Goal: Navigation & Orientation: Find specific page/section

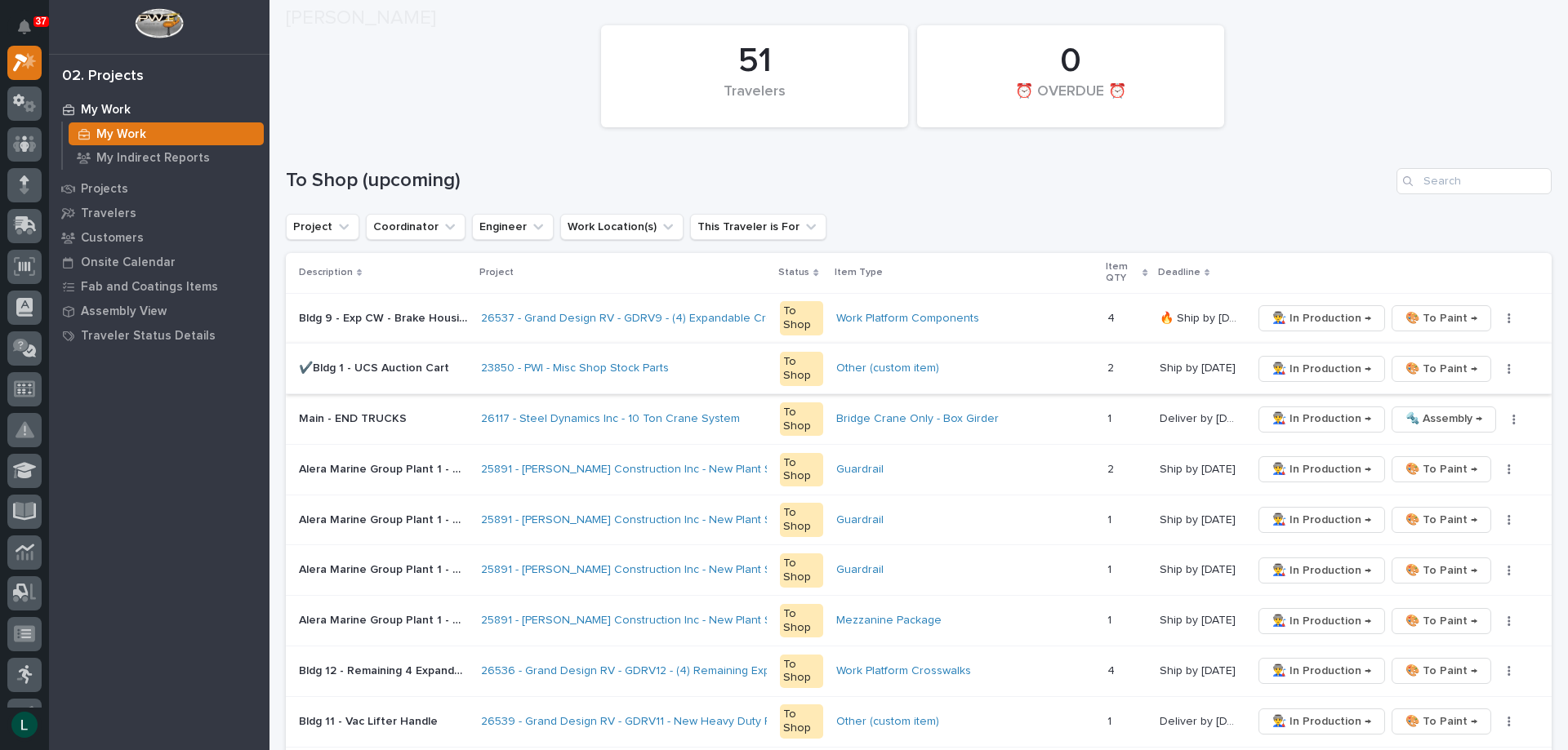
scroll to position [163, 0]
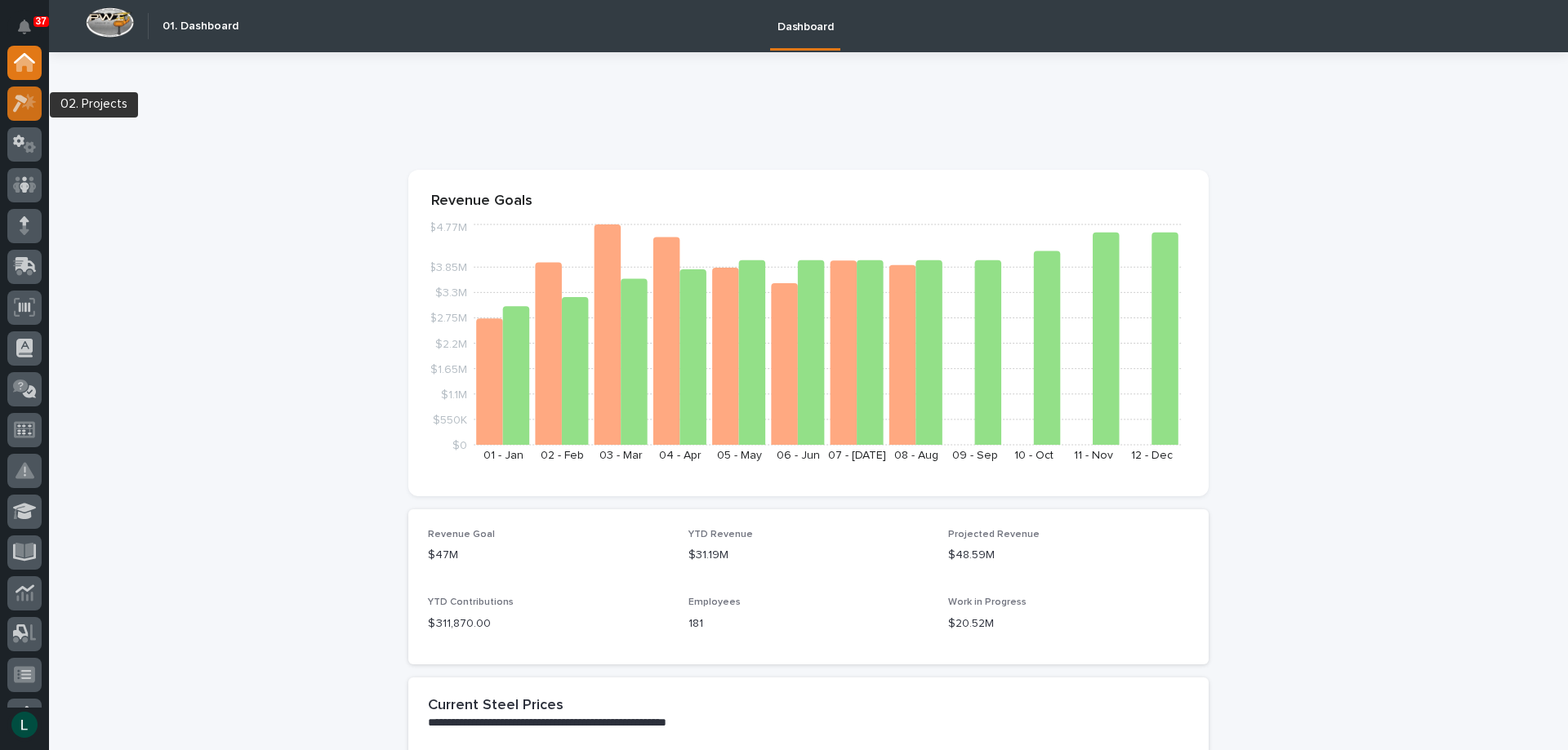
click at [22, 98] on icon at bounding box center [20, 103] width 15 height 18
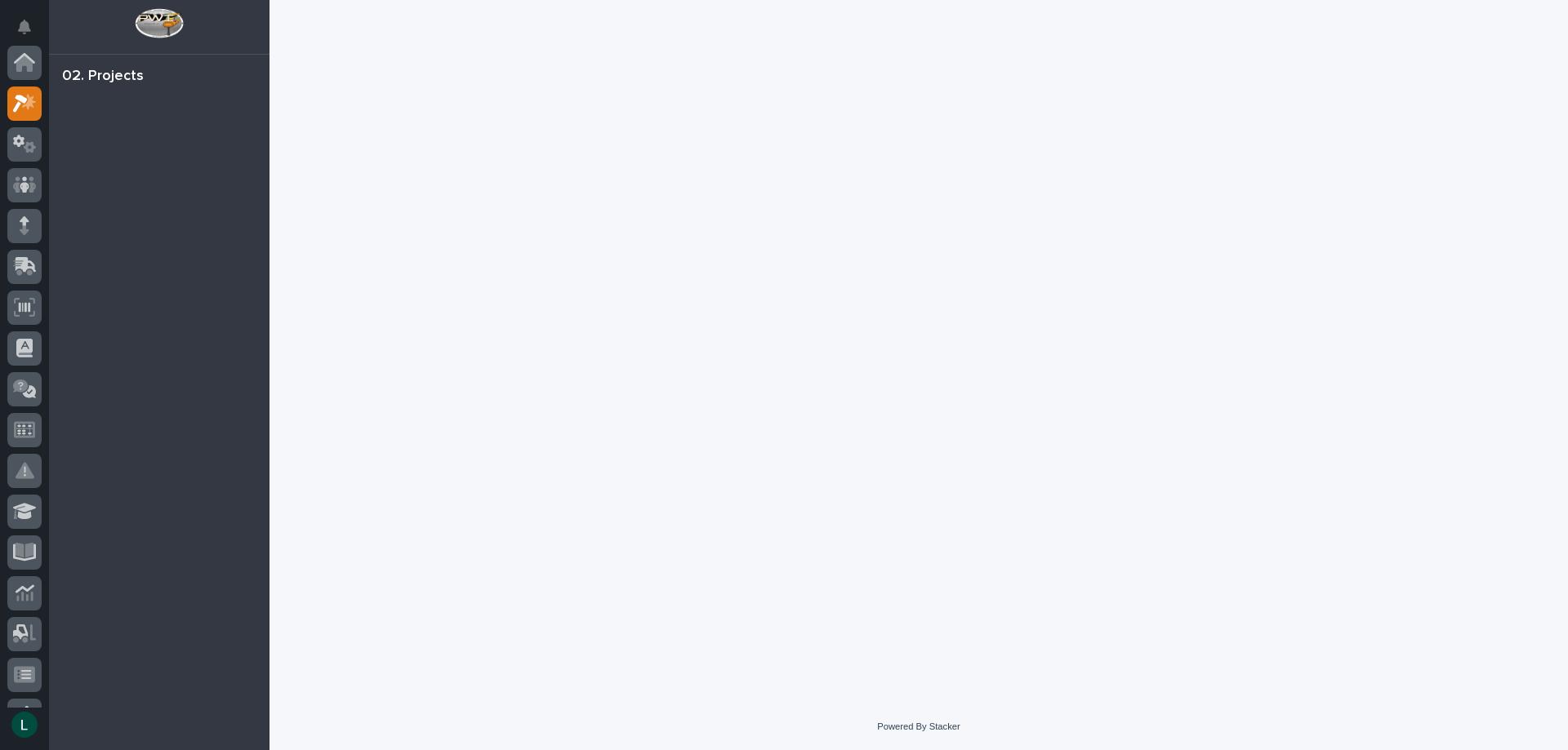
scroll to position [41, 0]
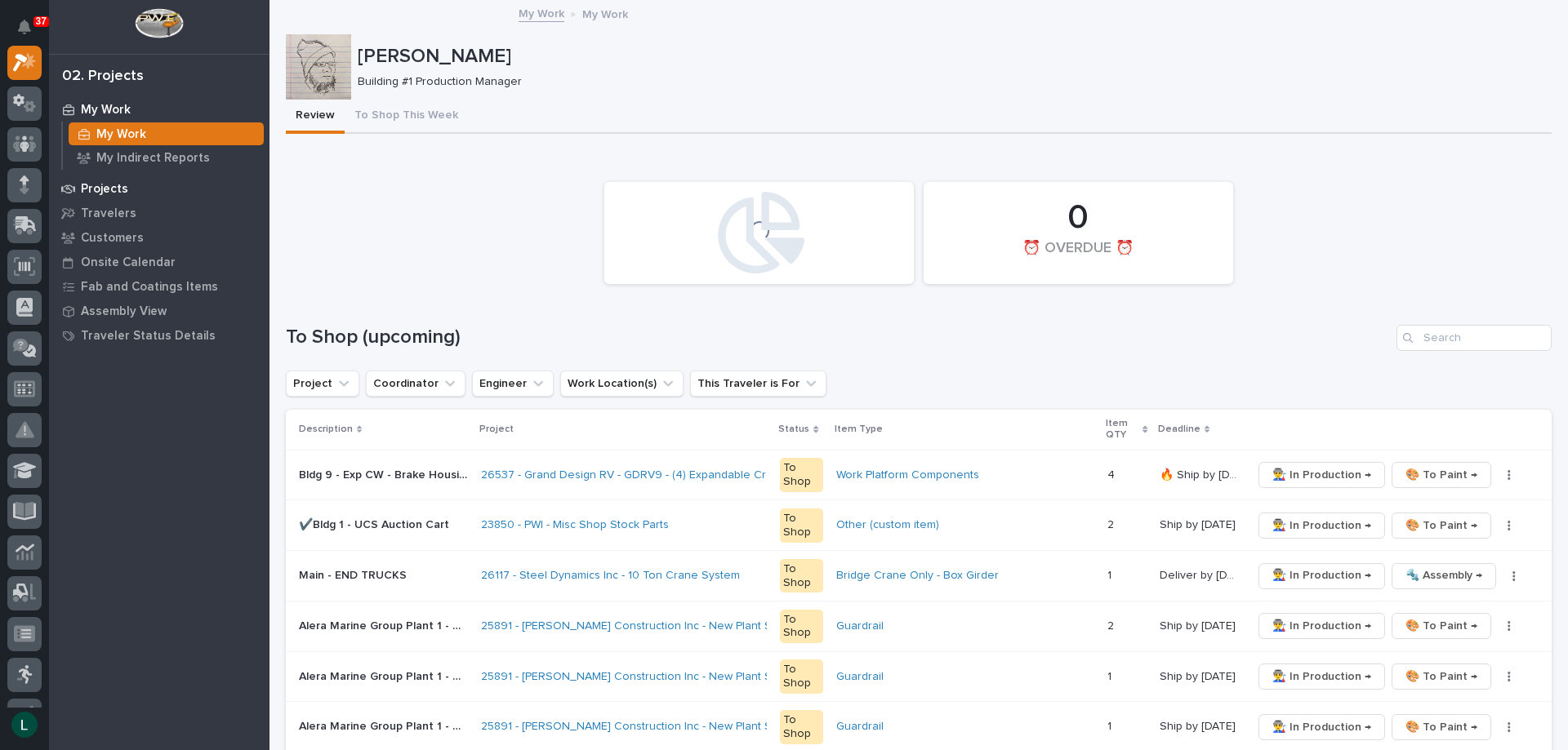
click at [102, 189] on p "Projects" at bounding box center [105, 189] width 48 height 15
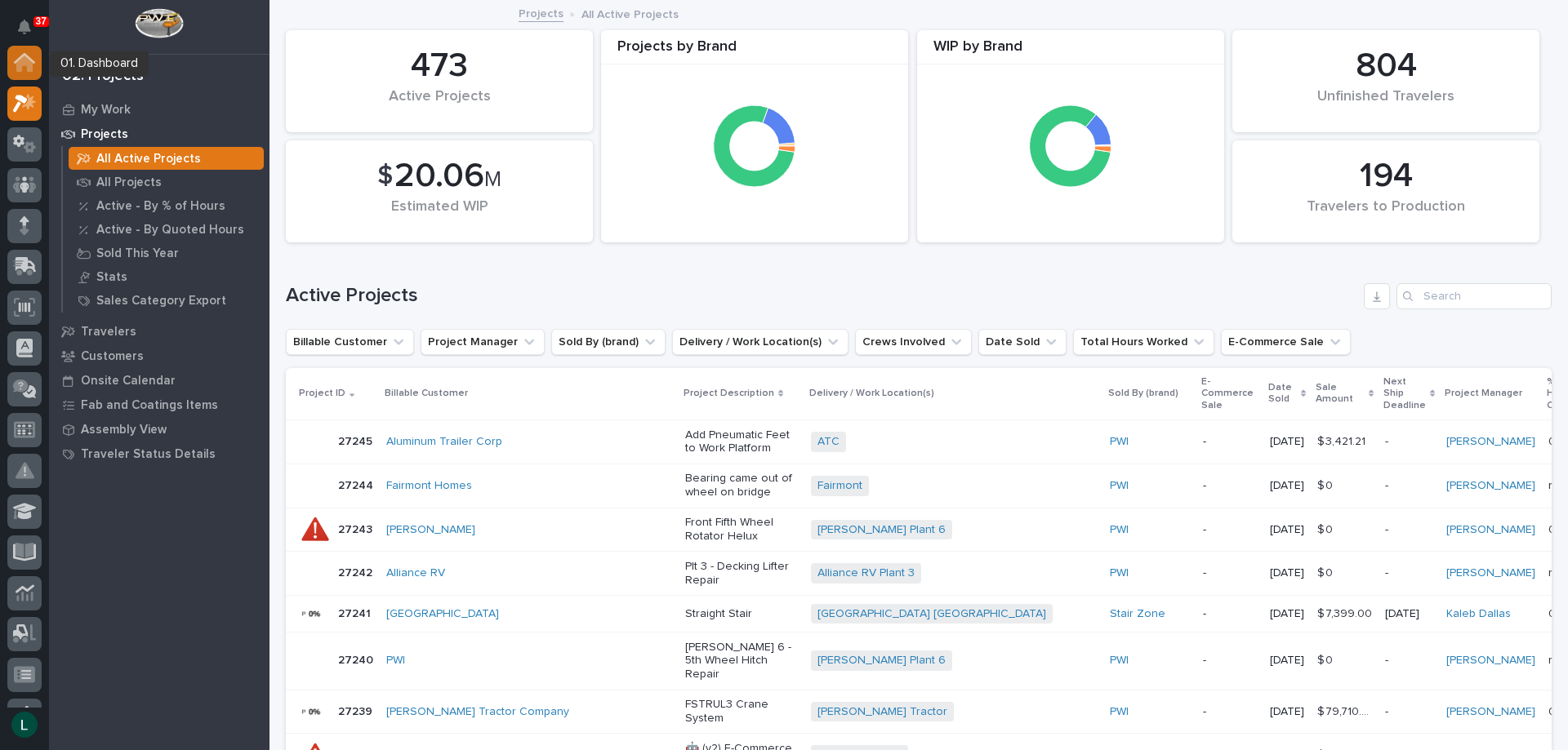
click at [27, 60] on icon at bounding box center [25, 63] width 17 height 17
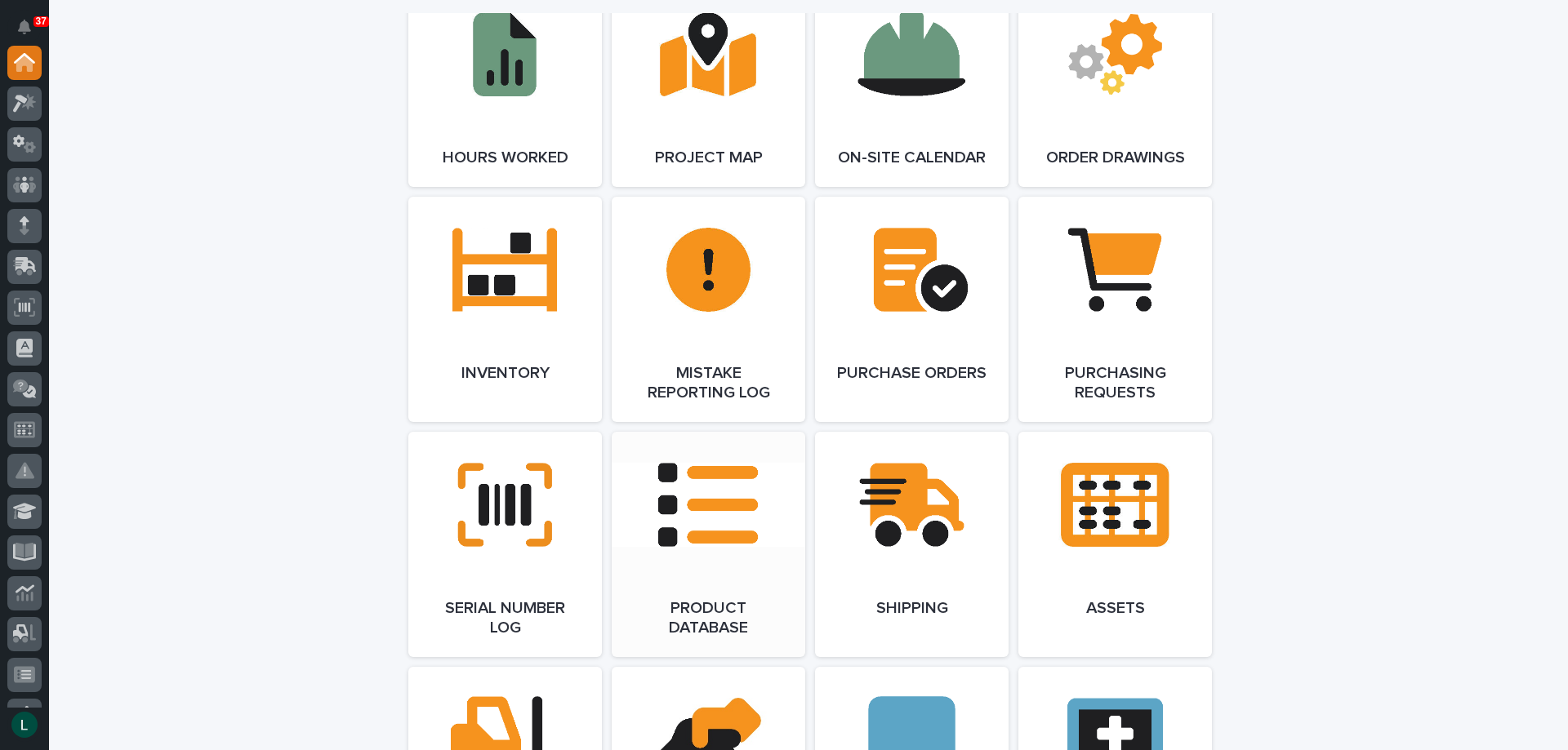
scroll to position [1632, 0]
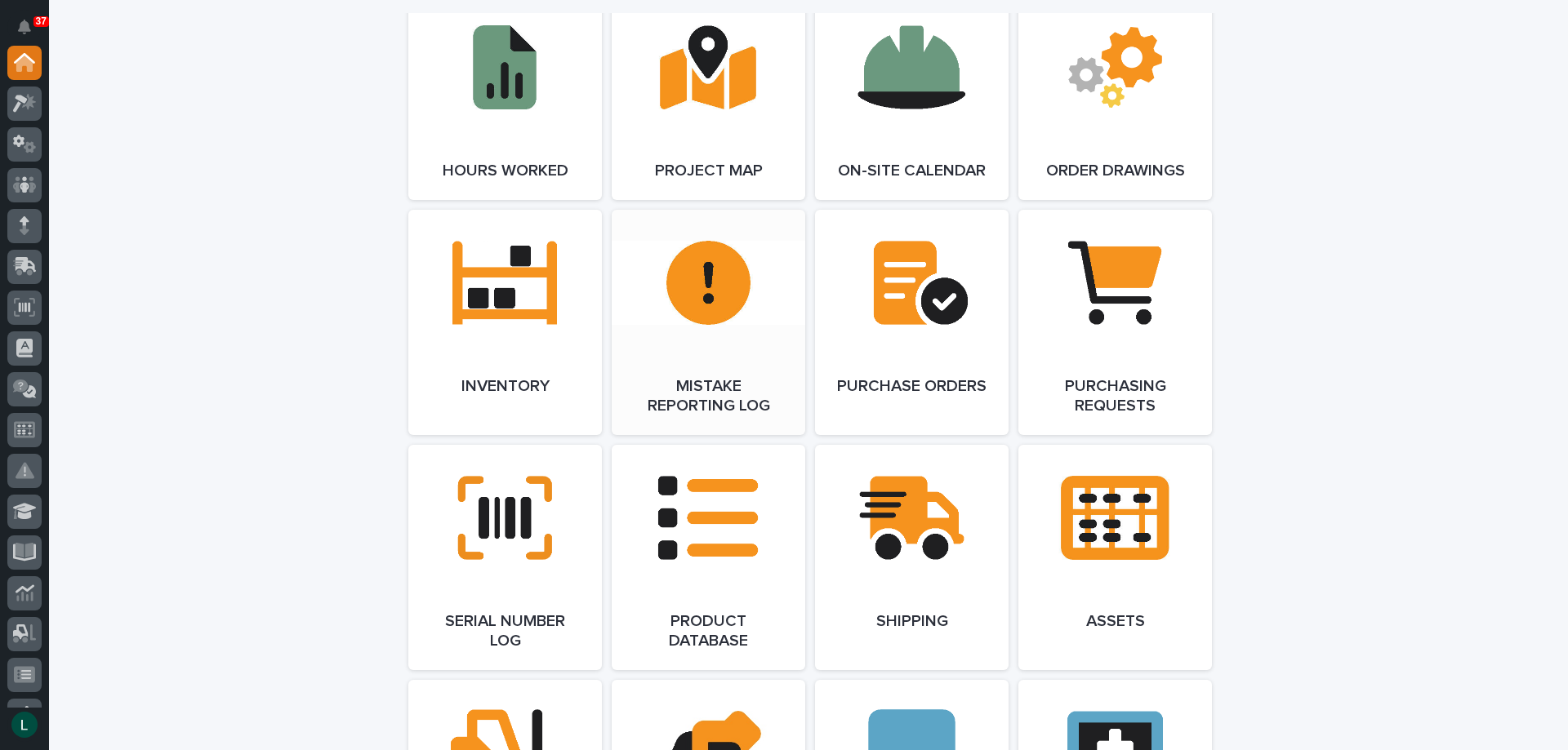
click at [721, 289] on link "Open Link" at bounding box center [708, 323] width 193 height 226
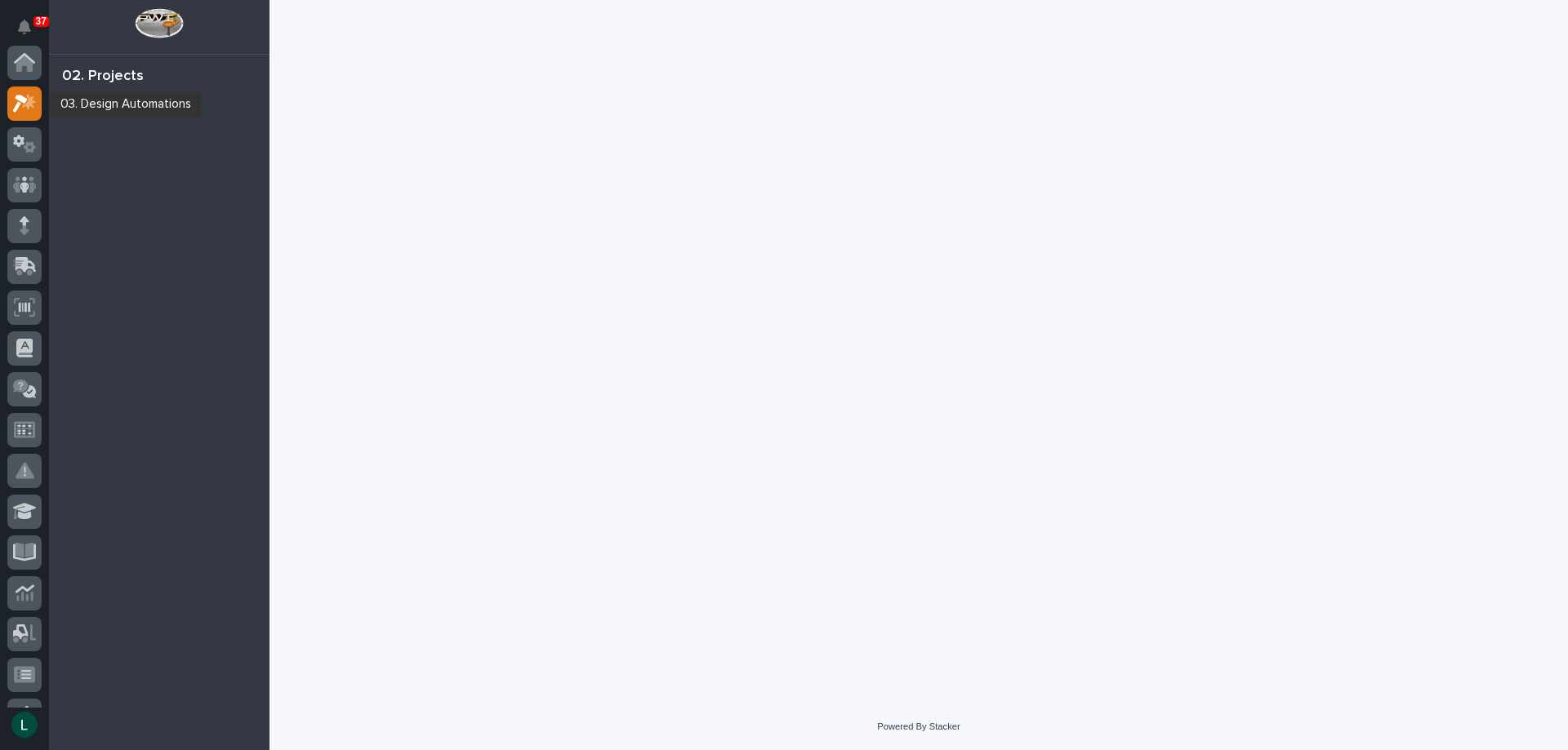
scroll to position [41, 0]
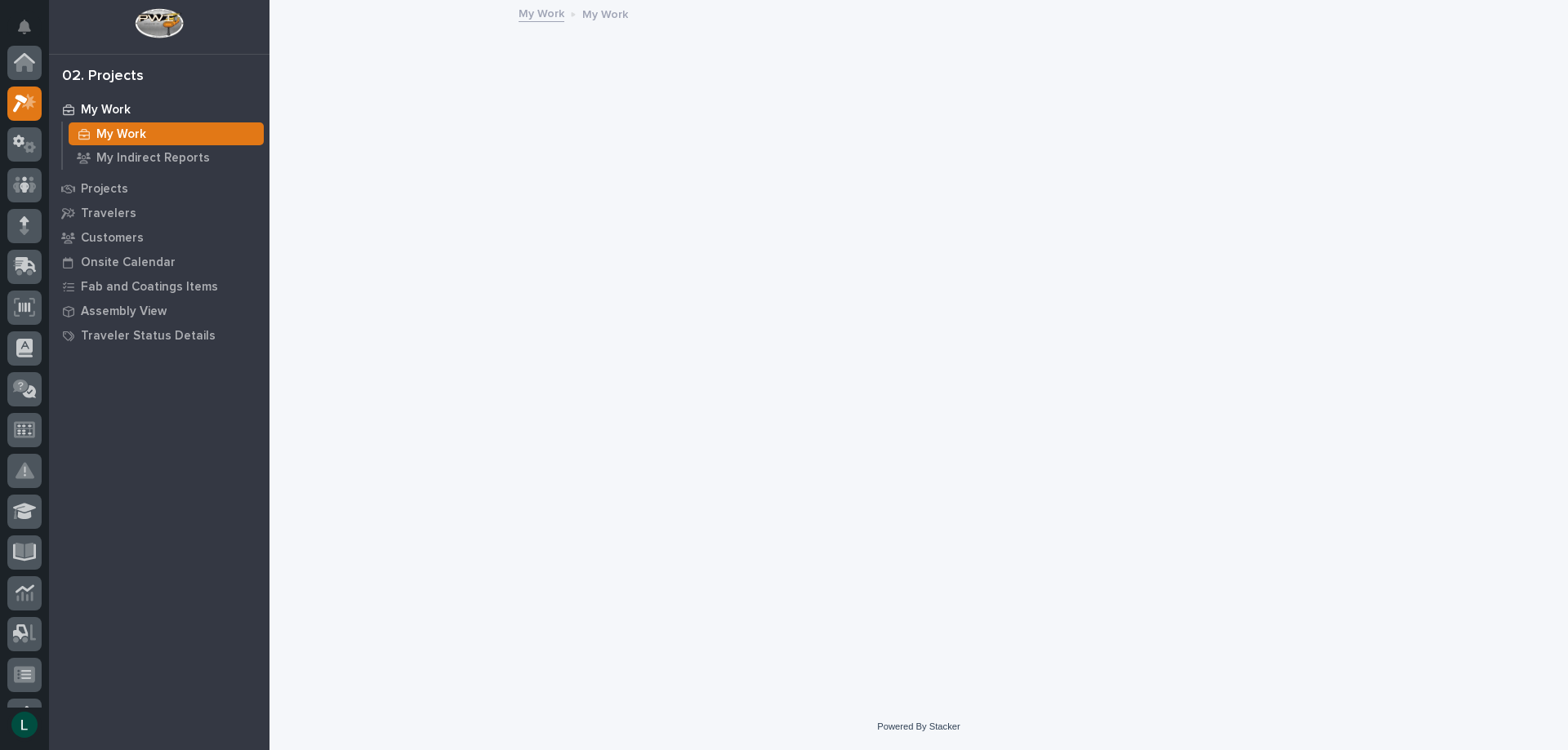
scroll to position [41, 0]
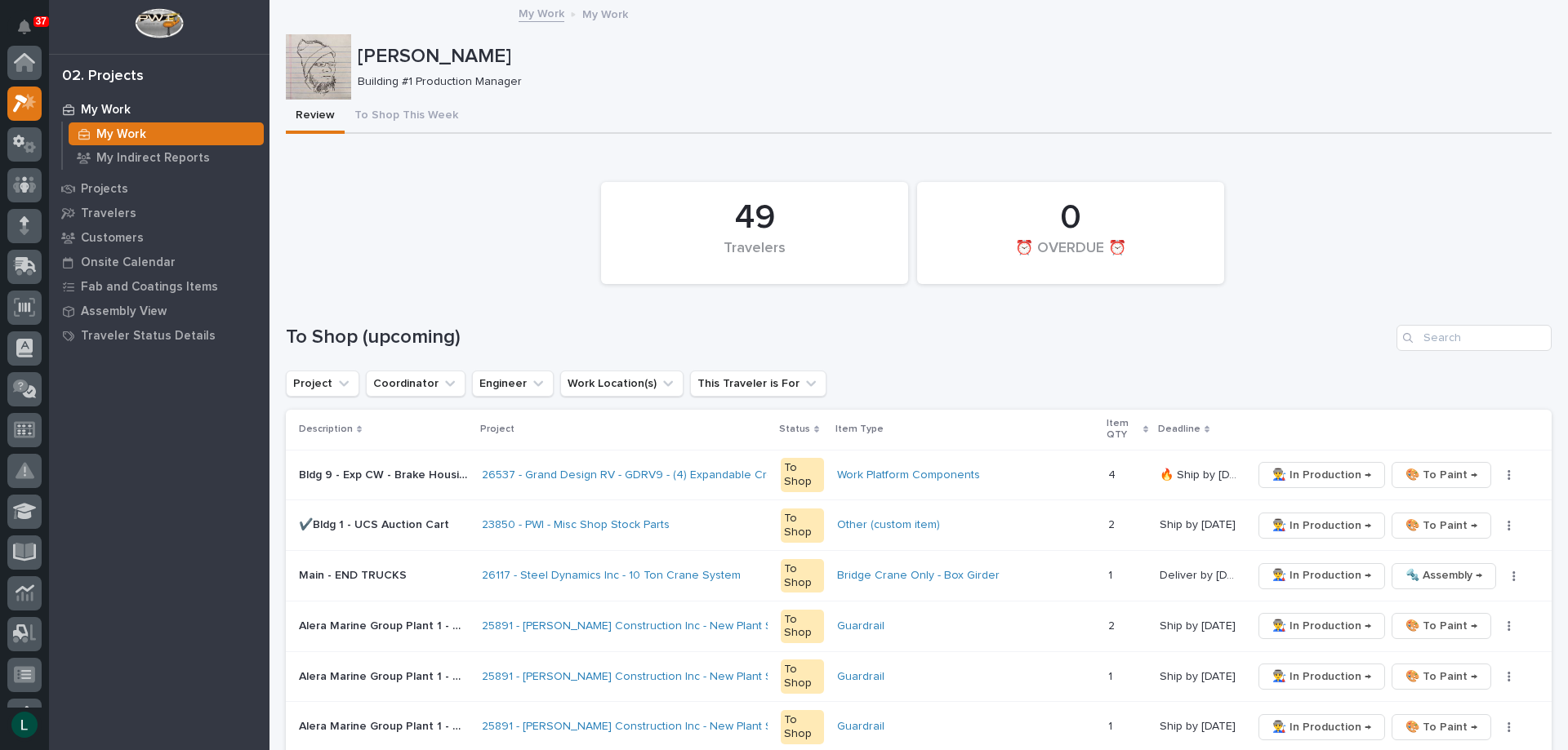
scroll to position [41, 0]
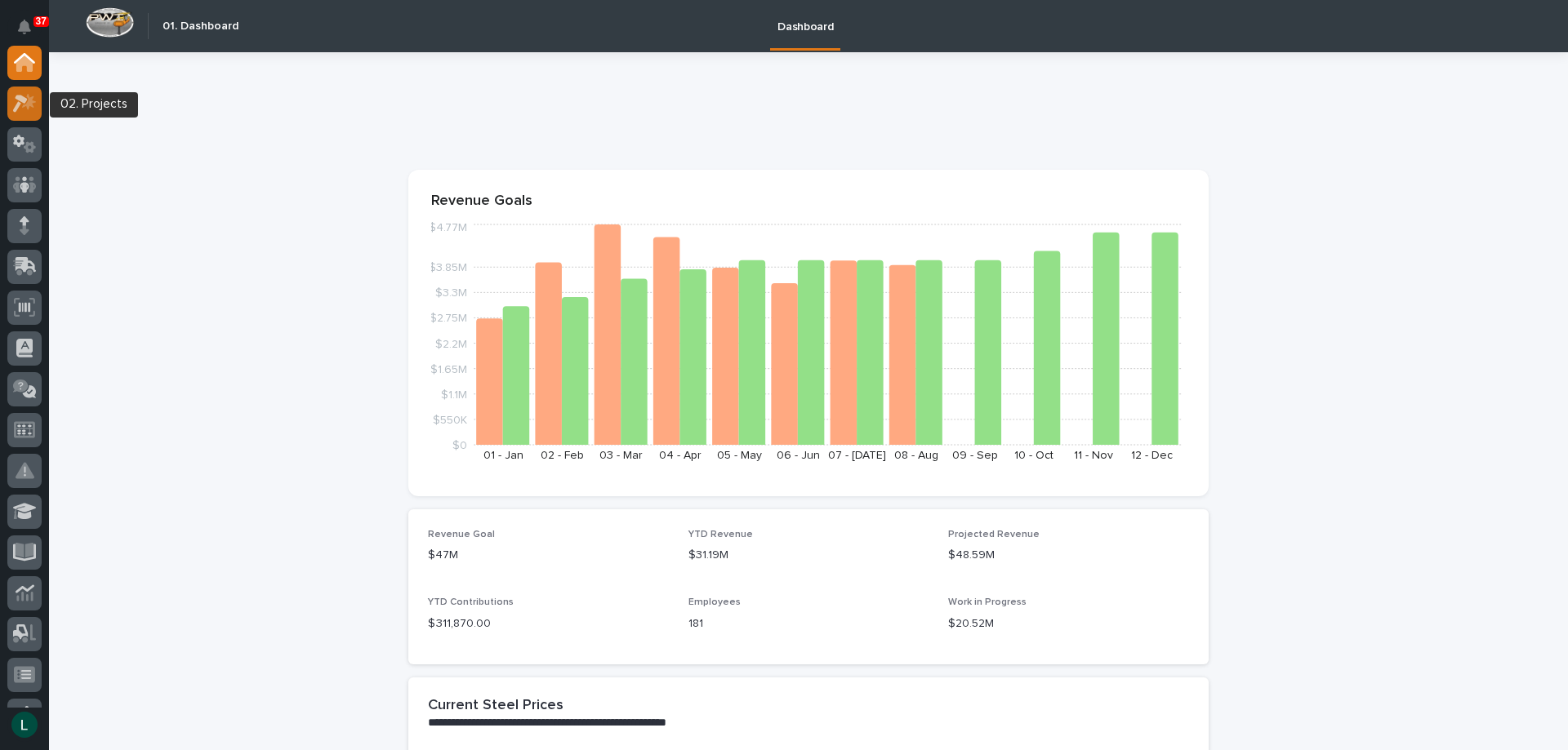
click at [25, 101] on icon at bounding box center [20, 103] width 15 height 18
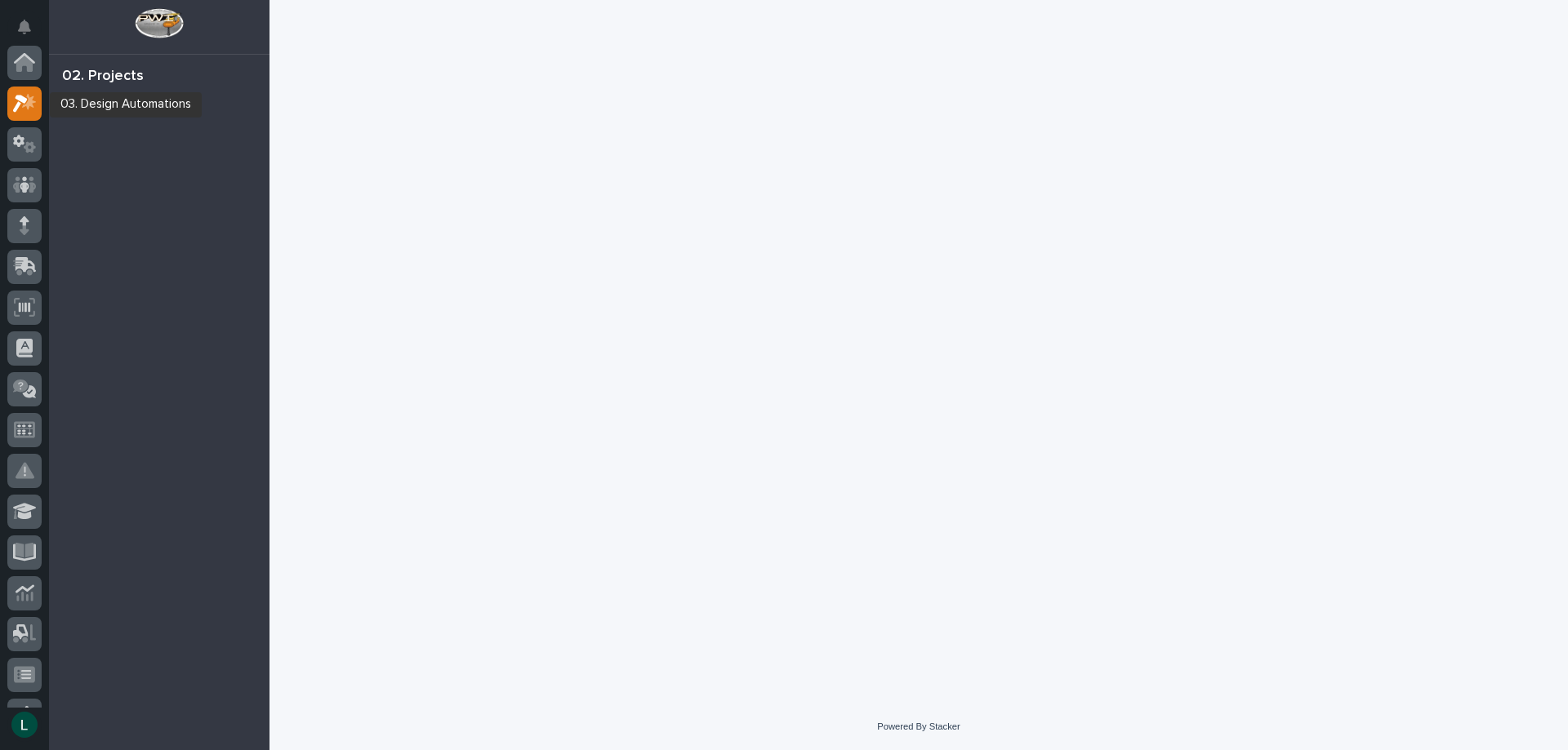
scroll to position [41, 0]
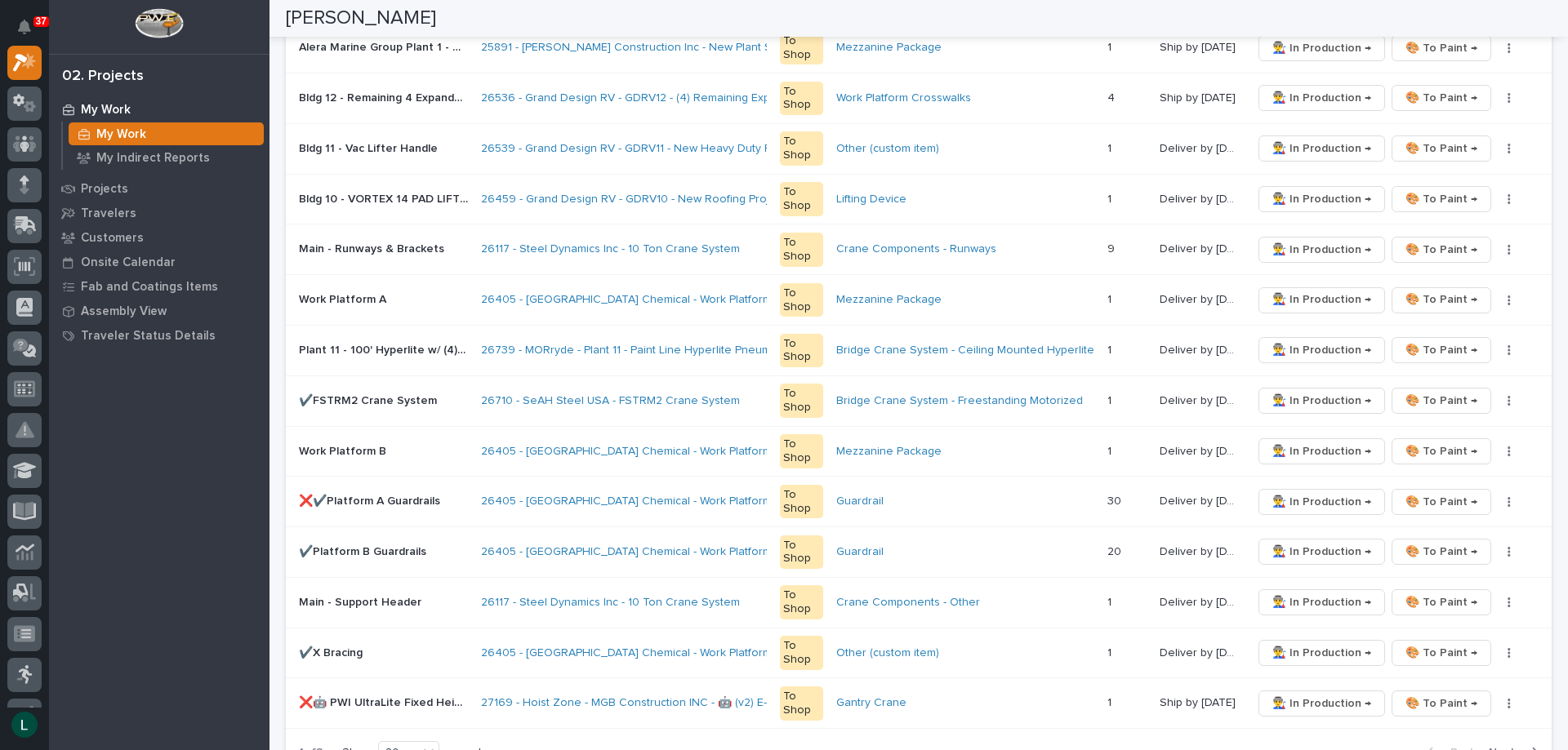
scroll to position [816, 0]
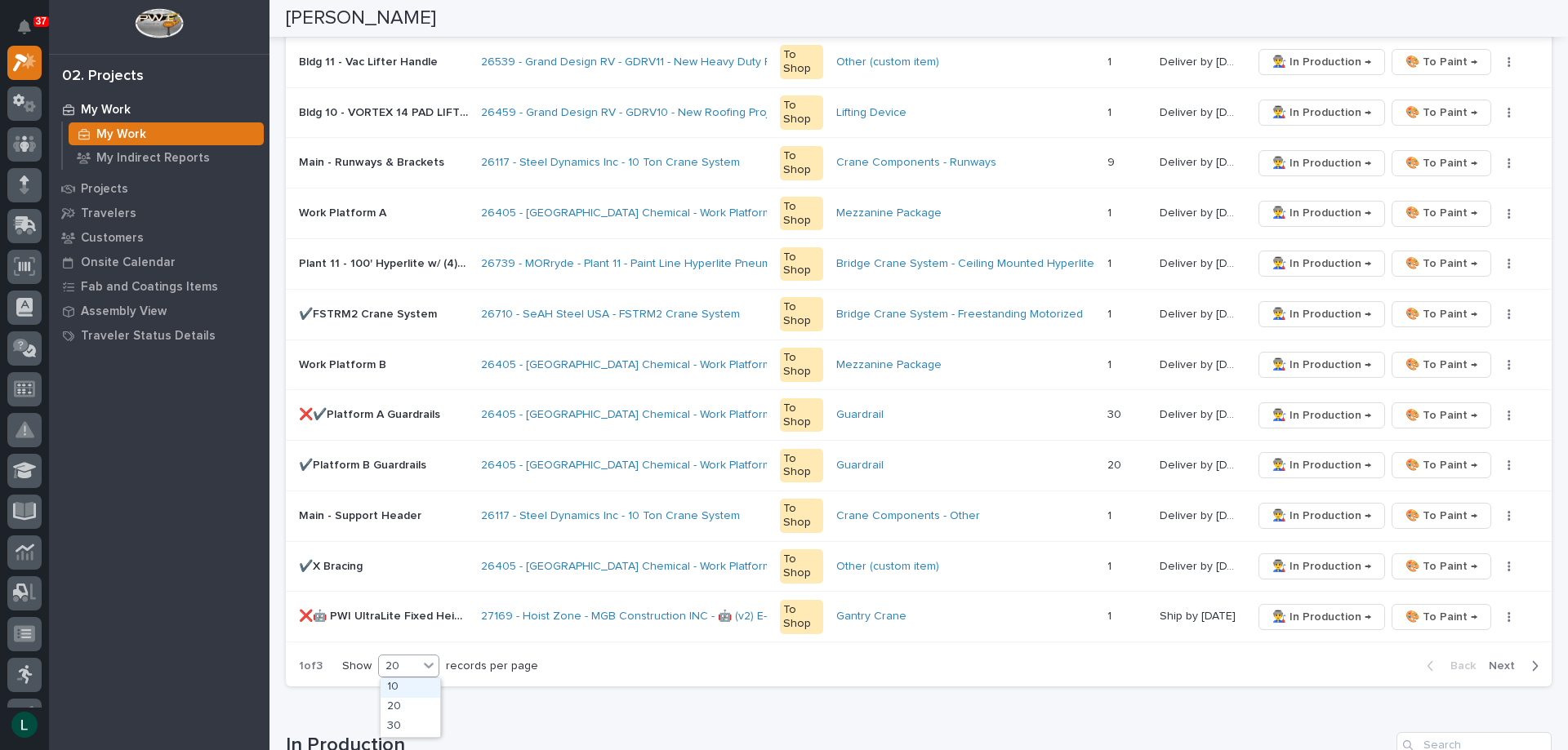
click at [405, 665] on div "20" at bounding box center [399, 665] width 39 height 17
click at [410, 719] on div "30" at bounding box center [411, 727] width 60 height 19
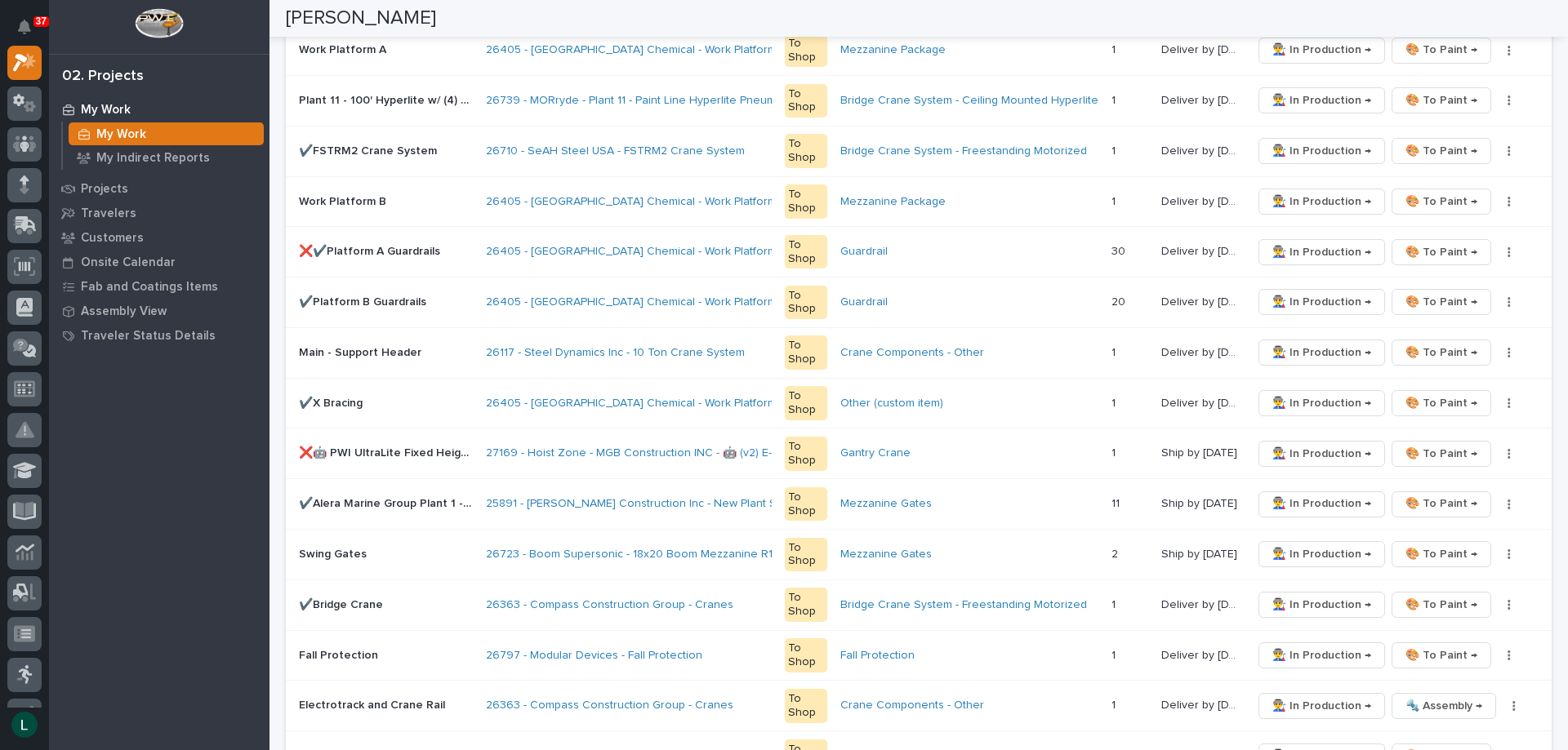
scroll to position [245, 0]
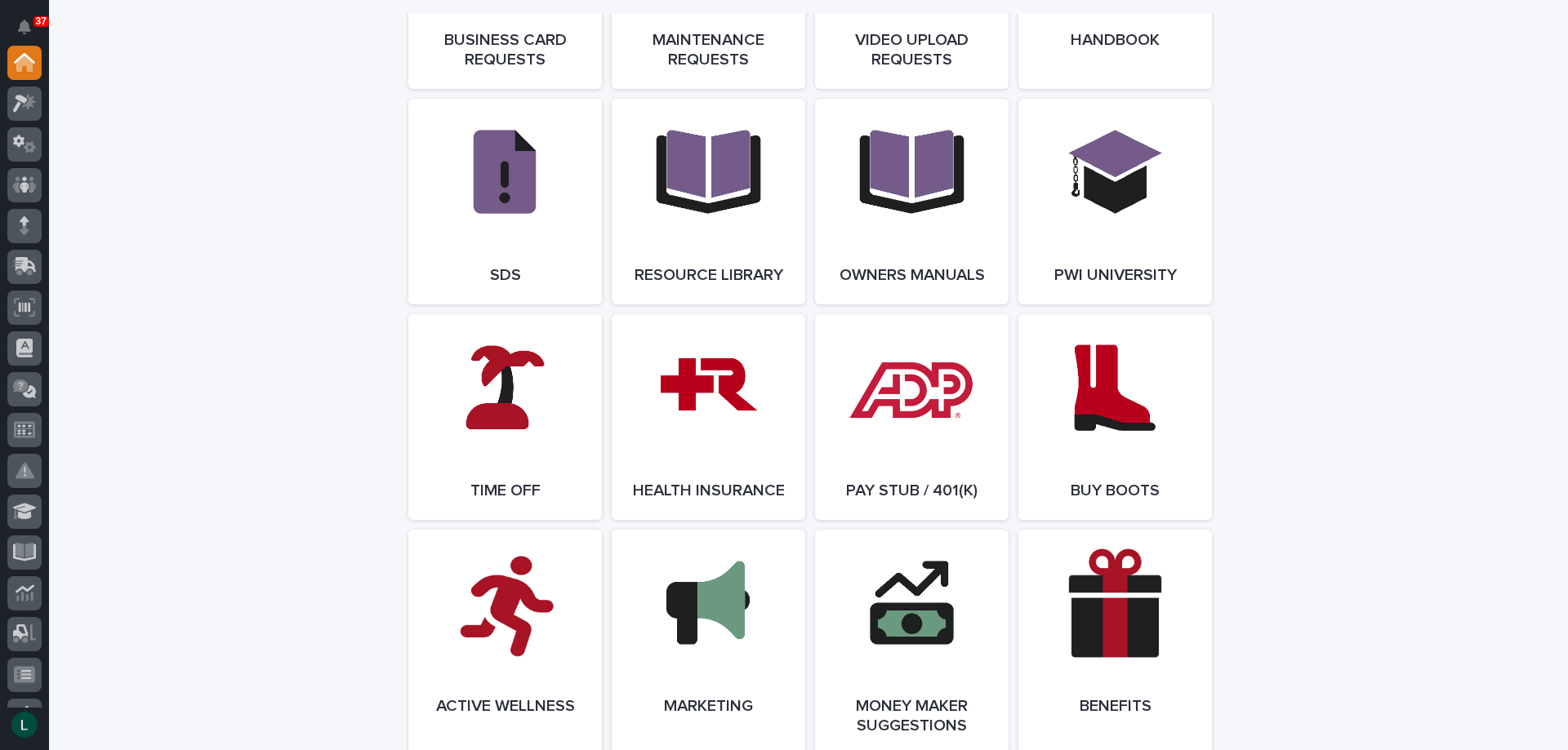
scroll to position [2693, 0]
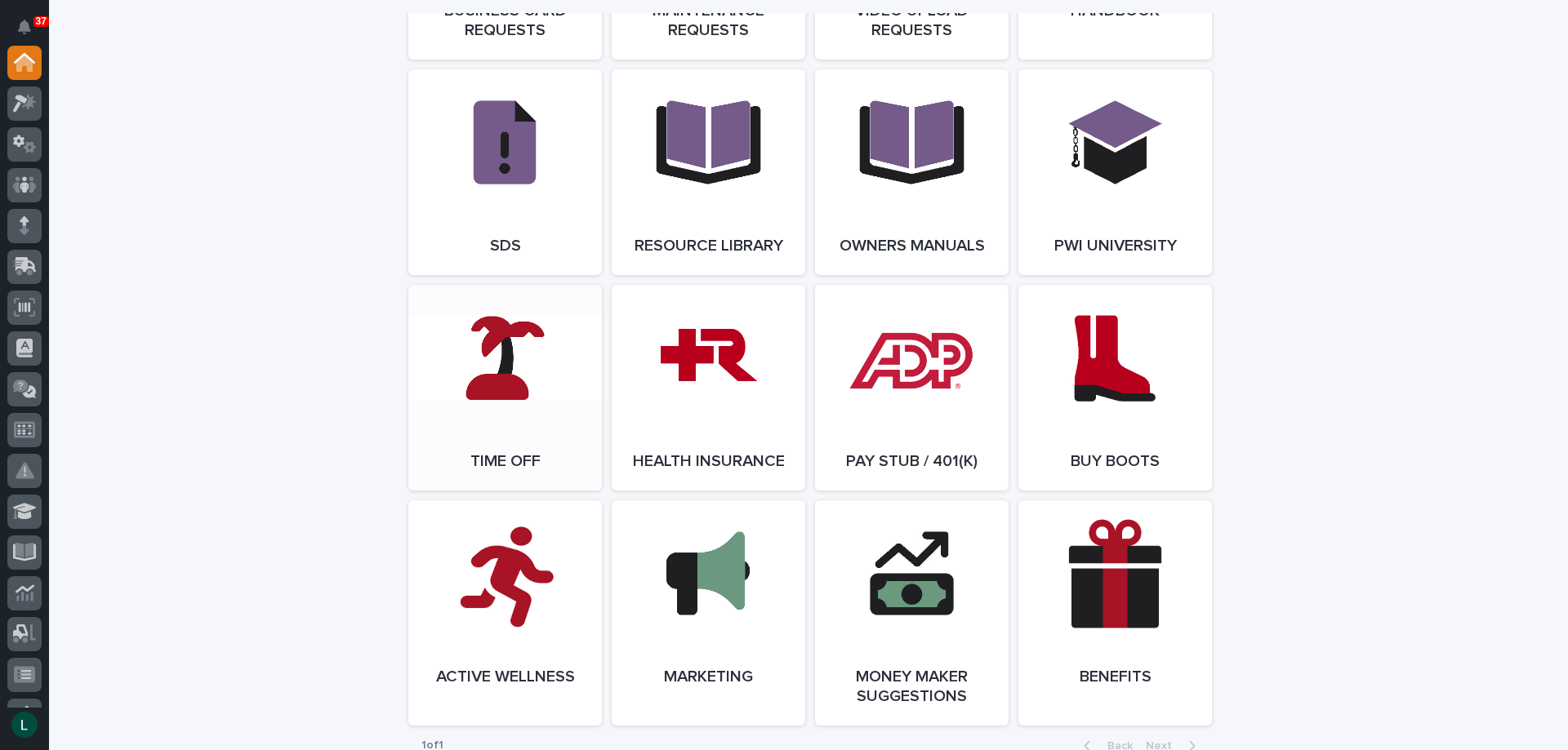
click at [508, 373] on link "Open Link" at bounding box center [504, 387] width 193 height 205
